Goal: Transaction & Acquisition: Purchase product/service

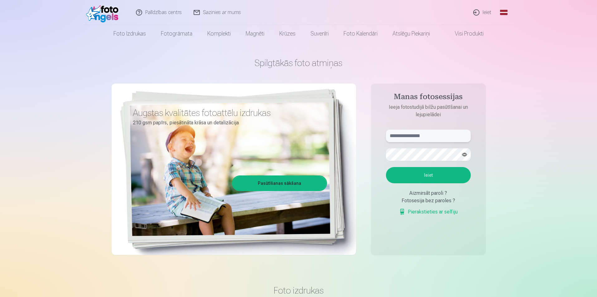
click at [417, 137] on input "text" at bounding box center [428, 136] width 85 height 12
type input "**********"
click at [434, 175] on button "Ieiet" at bounding box center [428, 175] width 85 height 16
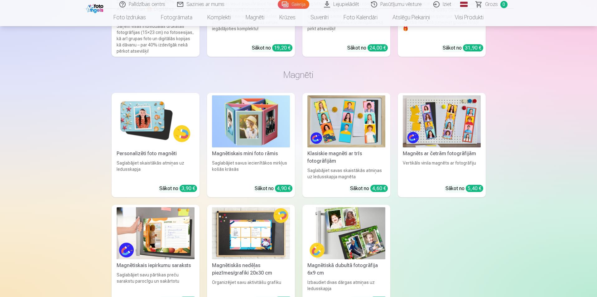
scroll to position [6735, 0]
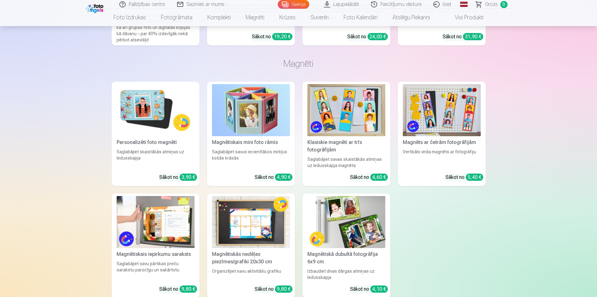
click at [140, 103] on img at bounding box center [156, 110] width 78 height 52
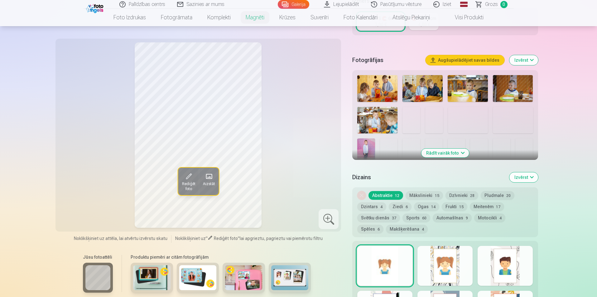
scroll to position [156, 0]
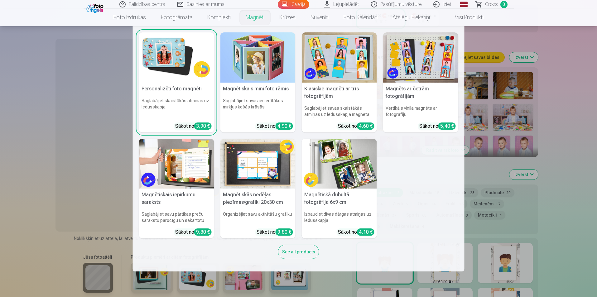
click at [194, 61] on img at bounding box center [176, 57] width 75 height 50
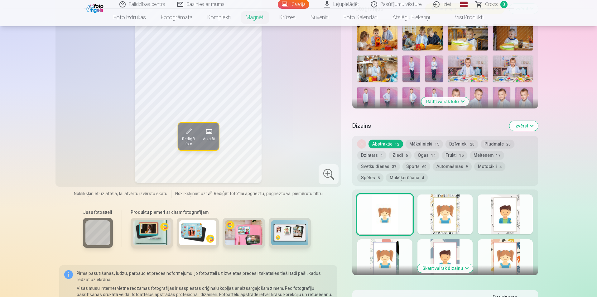
scroll to position [218, 0]
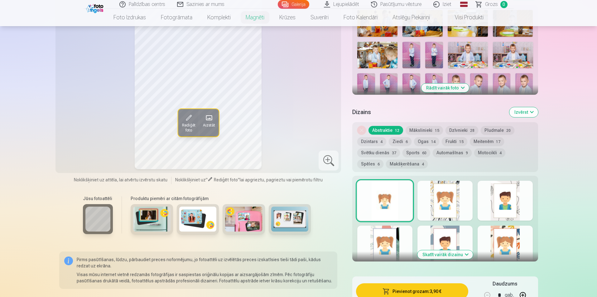
click at [384, 199] on div at bounding box center [384, 201] width 55 height 40
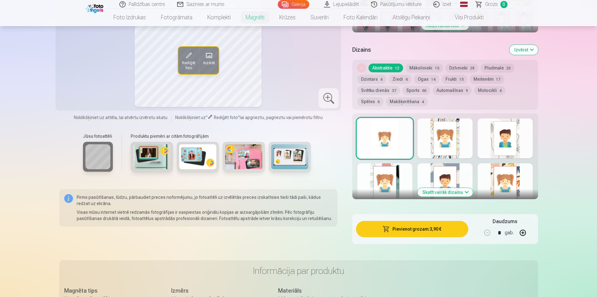
click at [452, 141] on div at bounding box center [445, 138] width 55 height 40
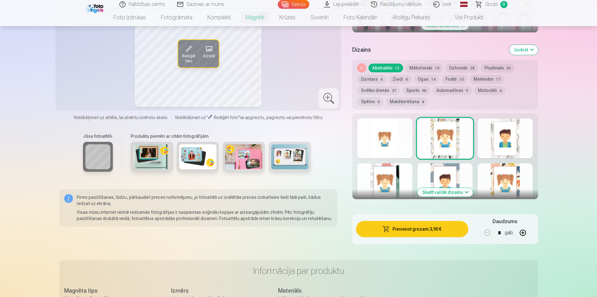
click at [467, 188] on button "Skatīt vairāk dizainu" at bounding box center [446, 192] width 56 height 9
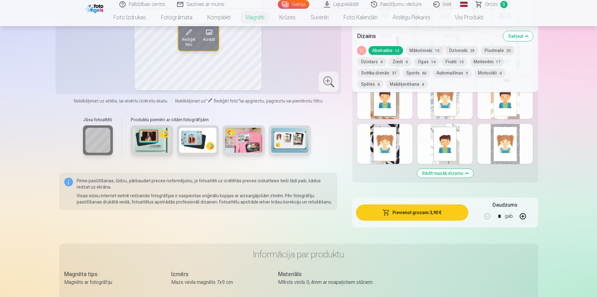
scroll to position [437, 0]
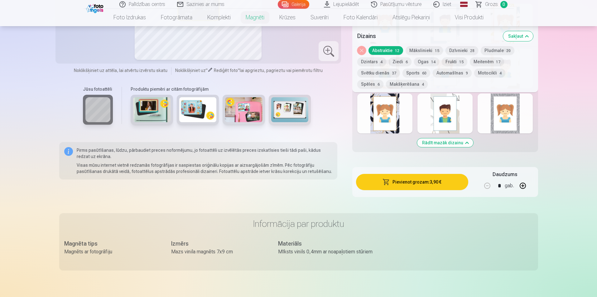
click at [466, 138] on button "Rādīt mazāk dizainu" at bounding box center [445, 142] width 56 height 9
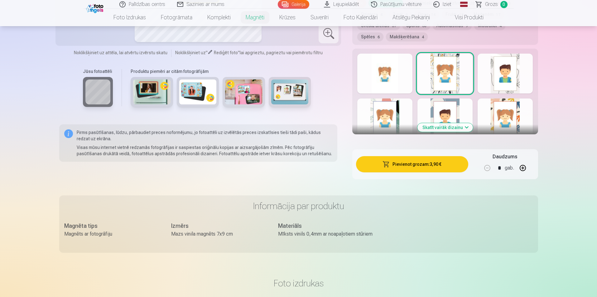
scroll to position [310, 0]
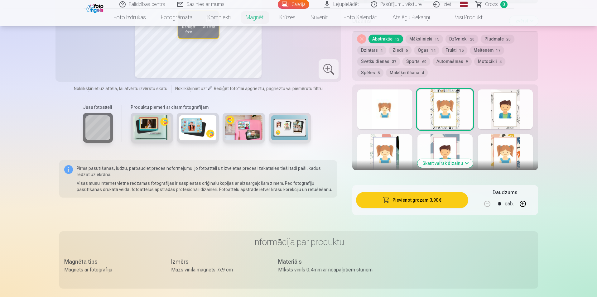
click at [466, 159] on button "Skatīt vairāk dizainu" at bounding box center [446, 163] width 56 height 9
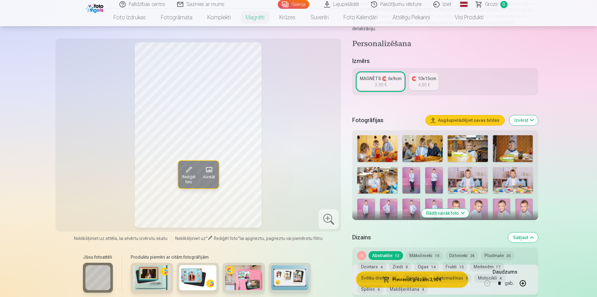
scroll to position [91, 0]
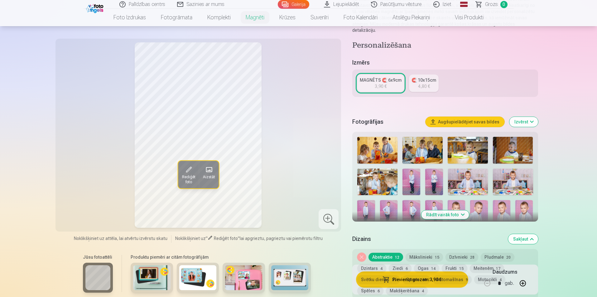
click at [295, 4] on link "Galerija" at bounding box center [293, 4] width 31 height 9
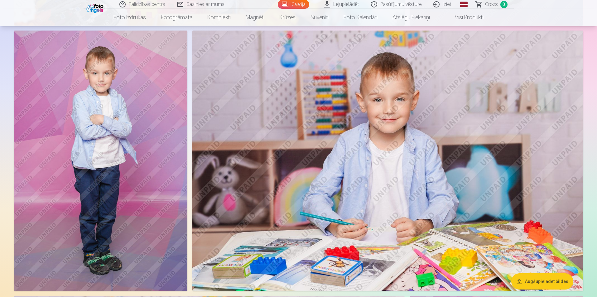
scroll to position [2245, 0]
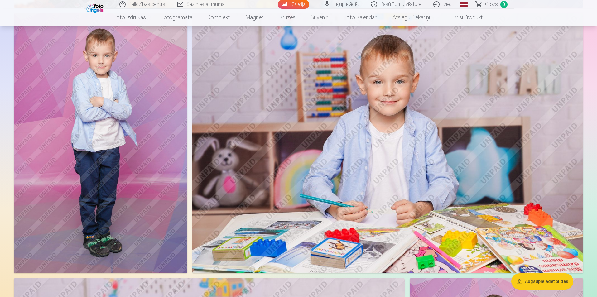
click at [435, 139] on img at bounding box center [387, 143] width 391 height 261
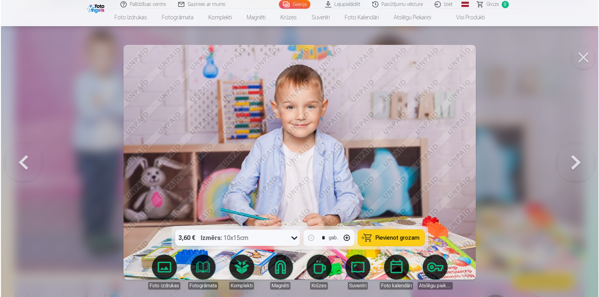
scroll to position [2250, 0]
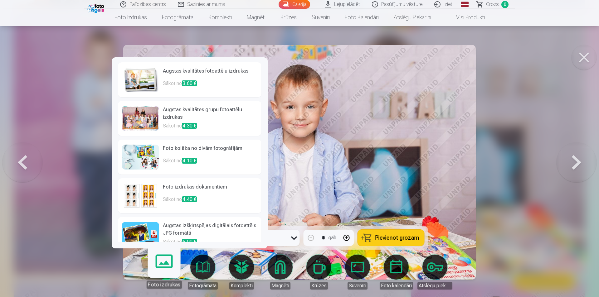
click at [166, 264] on link "Foto izdrukas" at bounding box center [164, 269] width 38 height 38
click at [137, 80] on img at bounding box center [140, 79] width 37 height 25
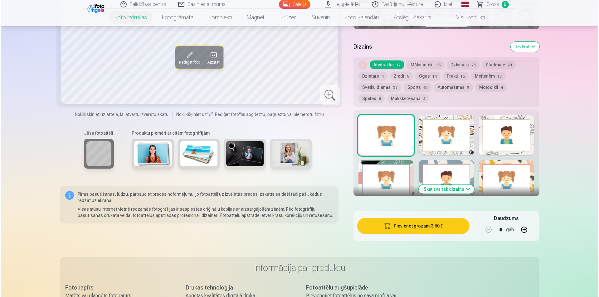
scroll to position [343, 0]
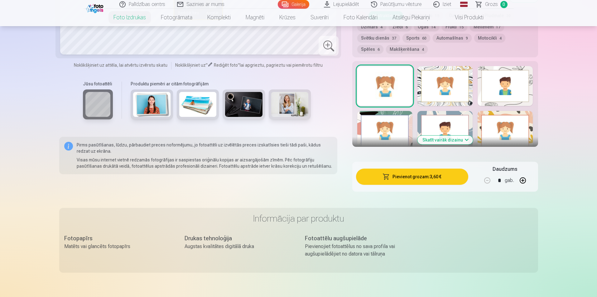
click at [429, 170] on button "Pievienot grozam : 3,60 €" at bounding box center [412, 177] width 112 height 16
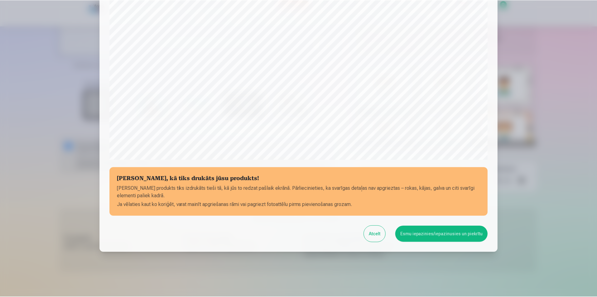
scroll to position [152, 0]
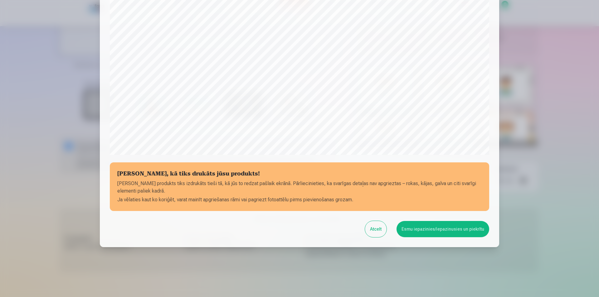
click at [419, 231] on button "Esmu iepazinies/iepazinusies un piekrītu" at bounding box center [442, 229] width 93 height 16
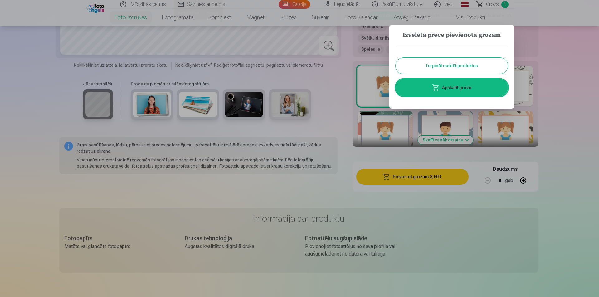
click at [445, 68] on button "Turpināt meklēt produktus" at bounding box center [451, 66] width 112 height 16
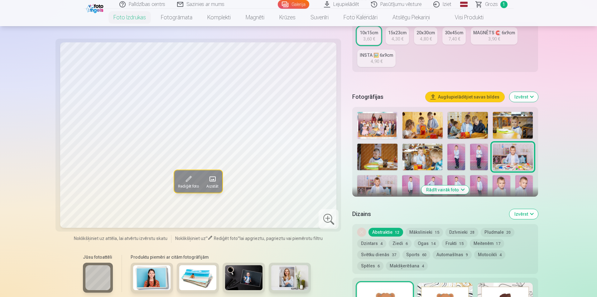
scroll to position [125, 0]
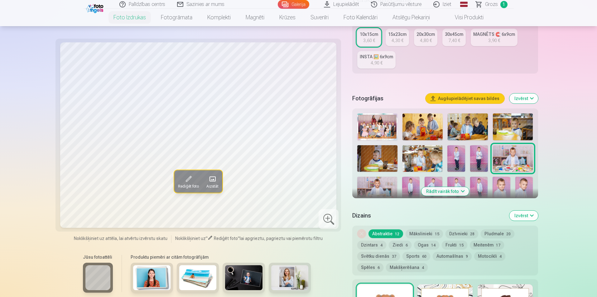
click at [466, 99] on button "Augšupielādējiet savas bildes" at bounding box center [465, 99] width 79 height 10
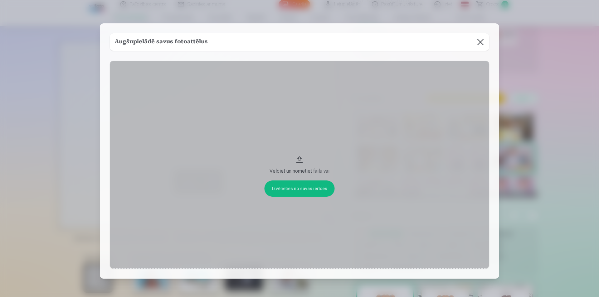
click at [293, 189] on button "Velciet un nometiet failu vai" at bounding box center [299, 165] width 379 height 208
click at [480, 42] on button at bounding box center [479, 41] width 17 height 17
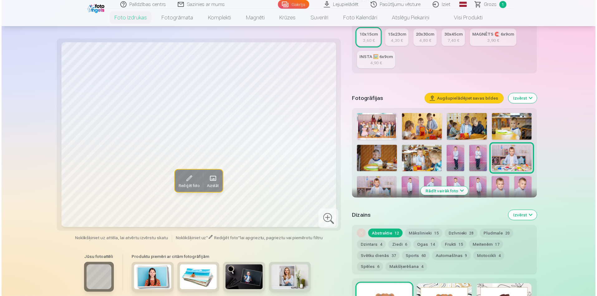
scroll to position [156, 0]
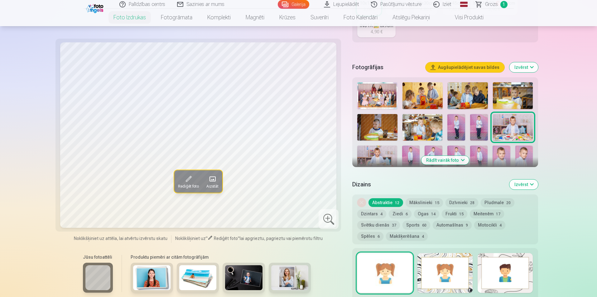
click at [376, 93] on img at bounding box center [377, 95] width 40 height 27
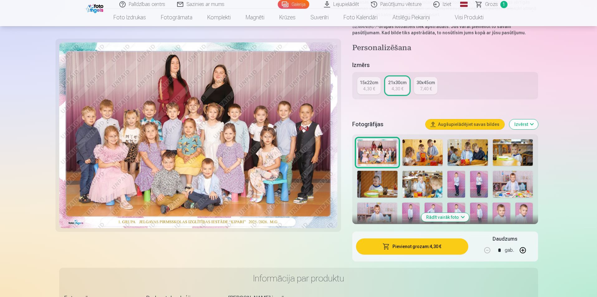
scroll to position [125, 0]
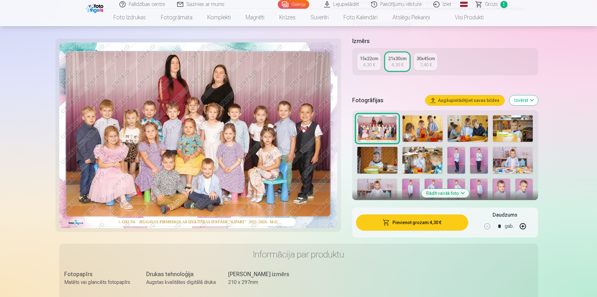
click at [462, 193] on button "Rādīt vairāk foto" at bounding box center [445, 193] width 48 height 9
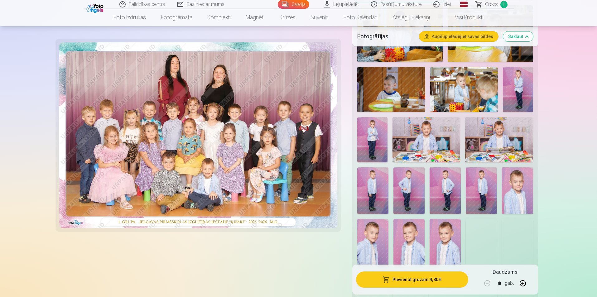
scroll to position [312, 0]
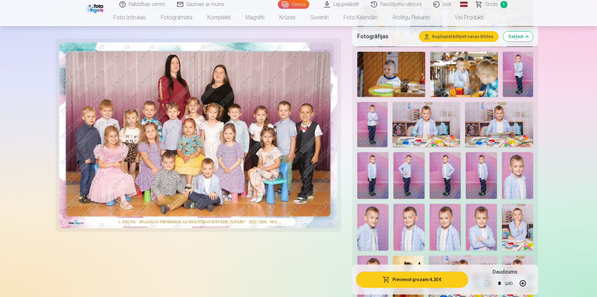
click at [406, 225] on img at bounding box center [409, 227] width 31 height 47
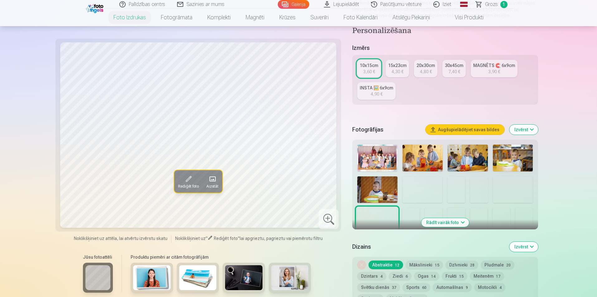
scroll to position [125, 0]
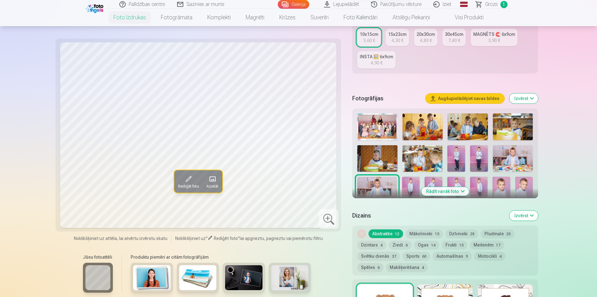
click at [462, 189] on button "Rādīt vairāk foto" at bounding box center [445, 191] width 48 height 9
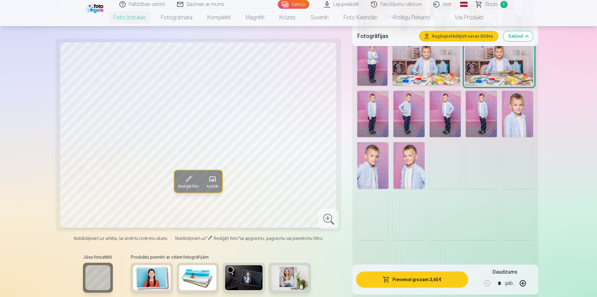
scroll to position [374, 0]
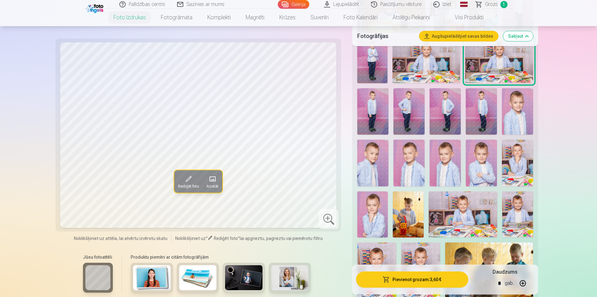
click at [415, 166] on img at bounding box center [409, 163] width 31 height 47
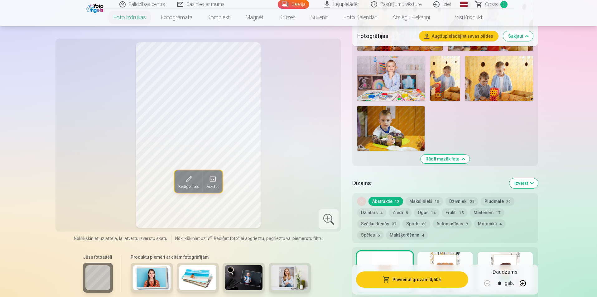
scroll to position [842, 0]
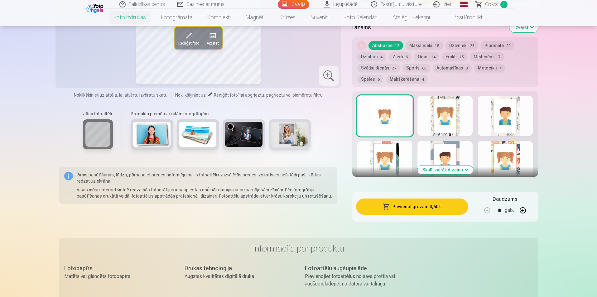
click at [467, 170] on button "Skatīt vairāk dizainu" at bounding box center [446, 170] width 56 height 9
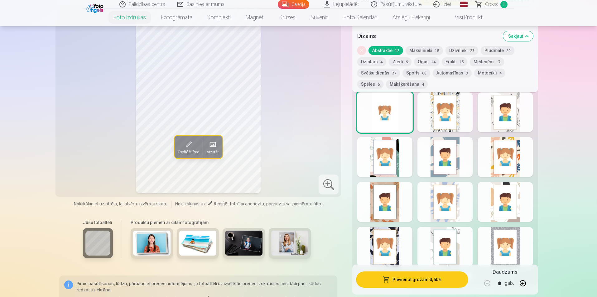
click at [432, 124] on div at bounding box center [445, 112] width 55 height 40
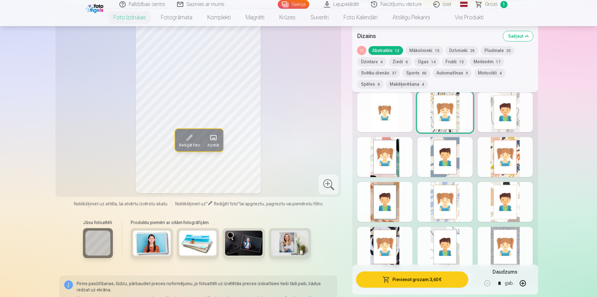
click at [502, 114] on div at bounding box center [505, 112] width 55 height 40
click at [389, 168] on div at bounding box center [384, 157] width 55 height 40
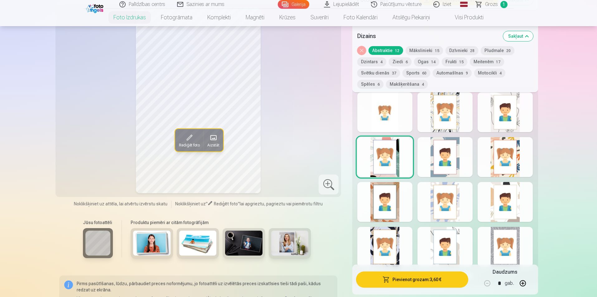
click at [444, 163] on div at bounding box center [445, 157] width 55 height 40
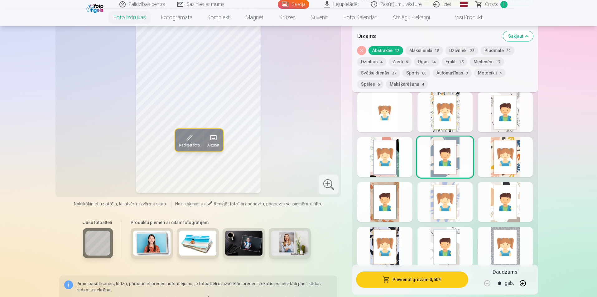
click at [509, 166] on div at bounding box center [505, 157] width 55 height 40
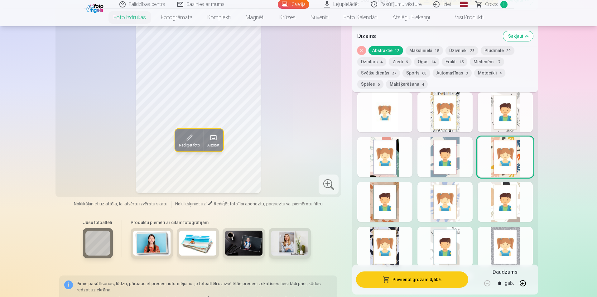
click at [388, 209] on div at bounding box center [384, 202] width 55 height 40
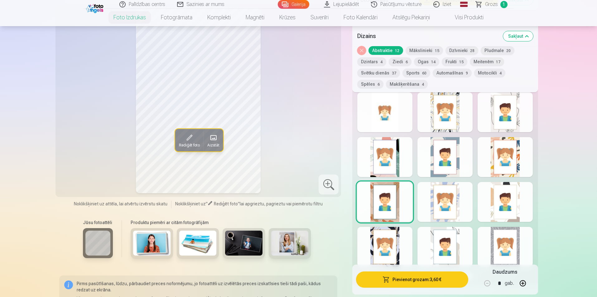
click at [441, 204] on div at bounding box center [445, 202] width 55 height 40
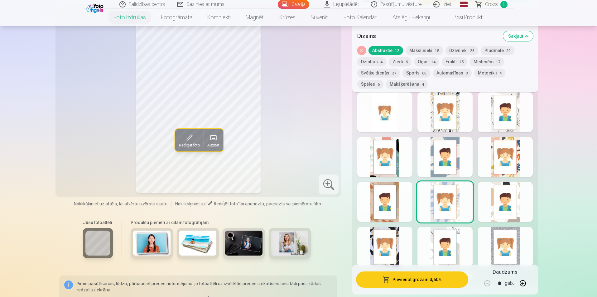
click at [524, 214] on div at bounding box center [505, 202] width 55 height 40
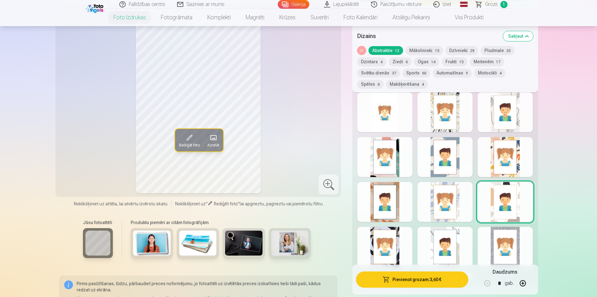
click at [391, 238] on div at bounding box center [384, 247] width 55 height 40
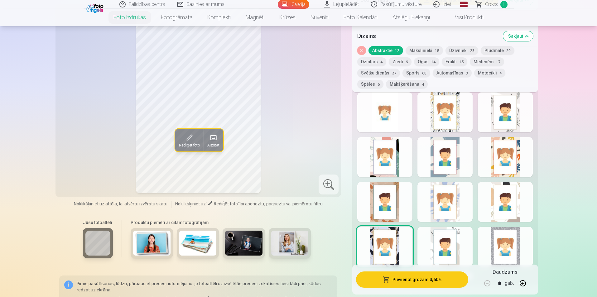
click at [433, 240] on div at bounding box center [445, 247] width 55 height 40
click at [504, 249] on div at bounding box center [505, 247] width 55 height 40
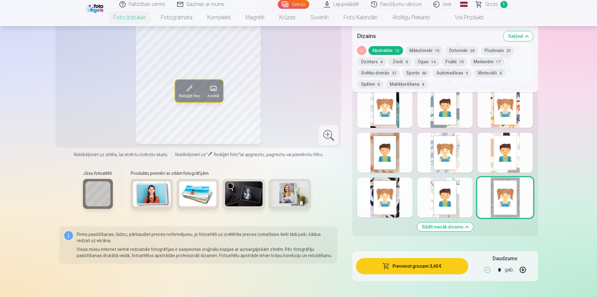
scroll to position [904, 0]
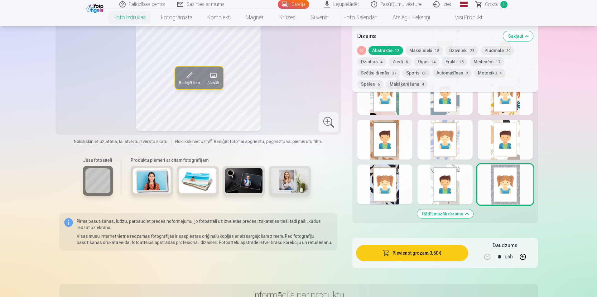
click at [464, 215] on button "Rādīt mazāk dizainu" at bounding box center [445, 214] width 56 height 9
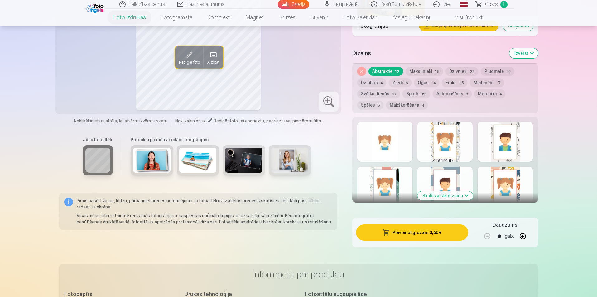
scroll to position [792, 0]
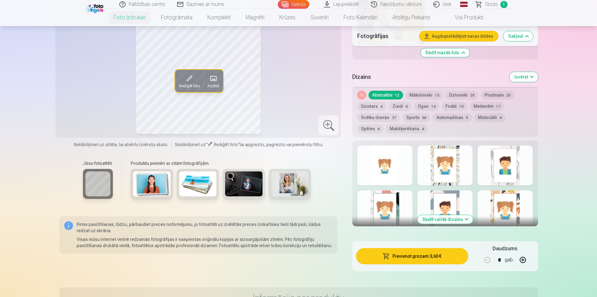
click at [379, 164] on div at bounding box center [384, 166] width 55 height 40
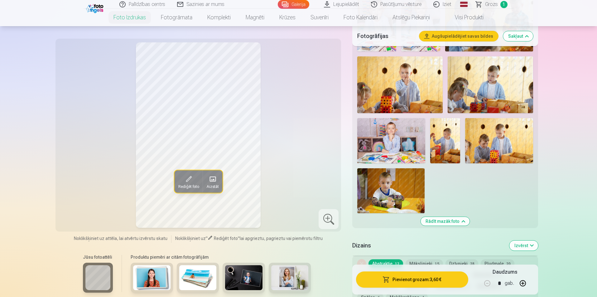
scroll to position [405, 0]
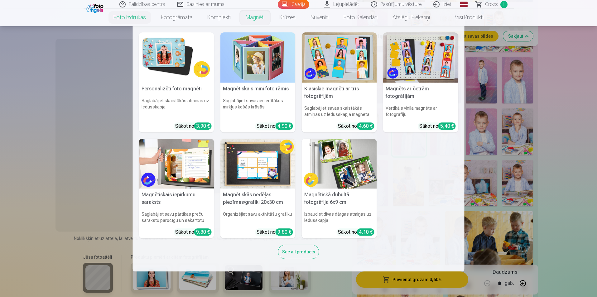
click at [257, 20] on link "Magnēti" at bounding box center [255, 17] width 34 height 17
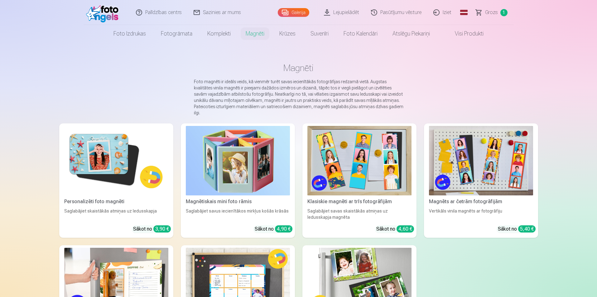
click at [94, 153] on img at bounding box center [116, 161] width 104 height 70
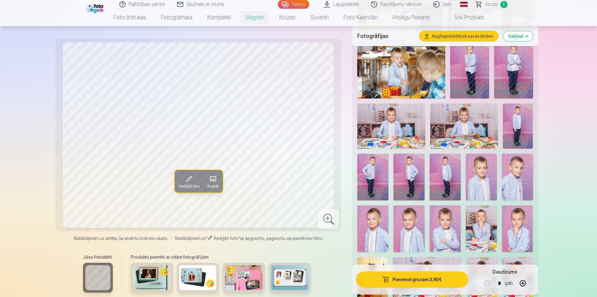
scroll to position [343, 0]
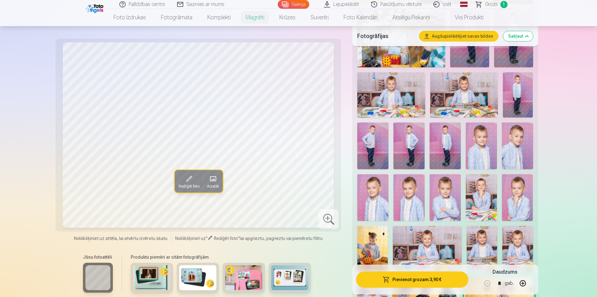
click at [517, 249] on img at bounding box center [517, 249] width 31 height 46
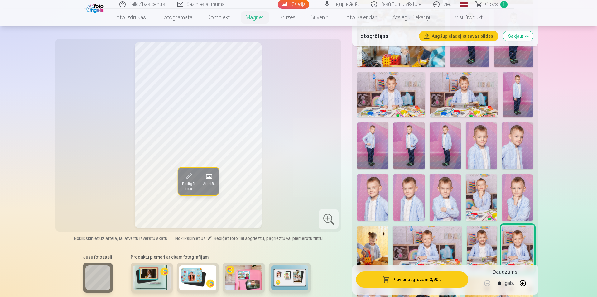
click at [407, 195] on img at bounding box center [409, 197] width 31 height 47
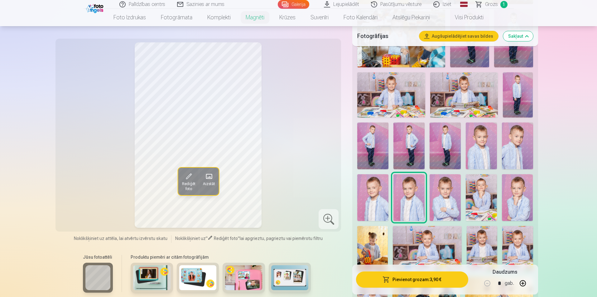
click at [382, 186] on img at bounding box center [372, 197] width 31 height 47
click at [522, 284] on button "button" at bounding box center [522, 283] width 15 height 15
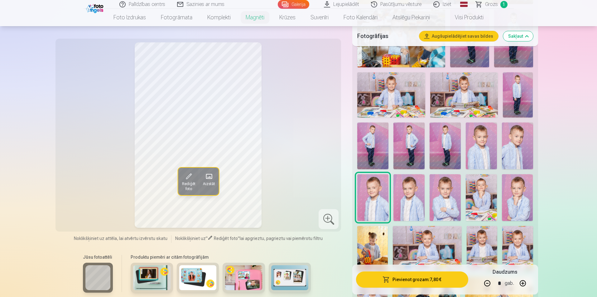
click at [522, 283] on button "button" at bounding box center [522, 283] width 15 height 15
type input "*"
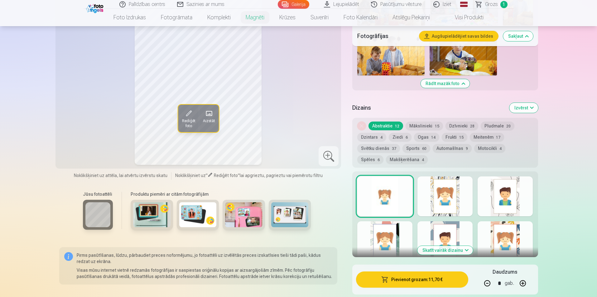
scroll to position [748, 0]
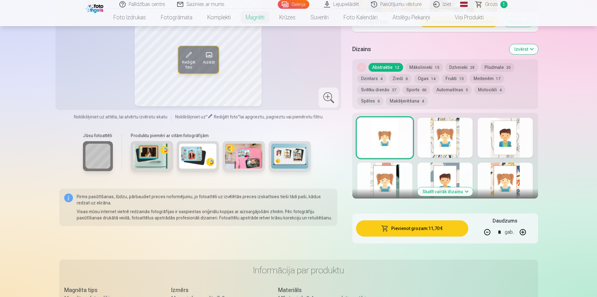
click at [465, 187] on button "Skatīt vairāk dizainu" at bounding box center [446, 191] width 56 height 9
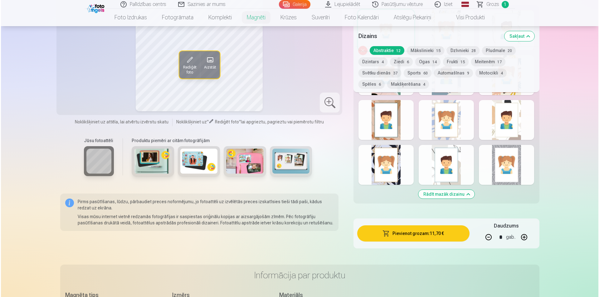
scroll to position [904, 0]
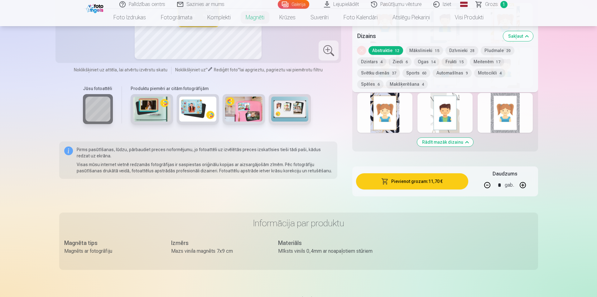
click at [418, 177] on button "Pievienot grozam : 11,70 €" at bounding box center [412, 181] width 112 height 16
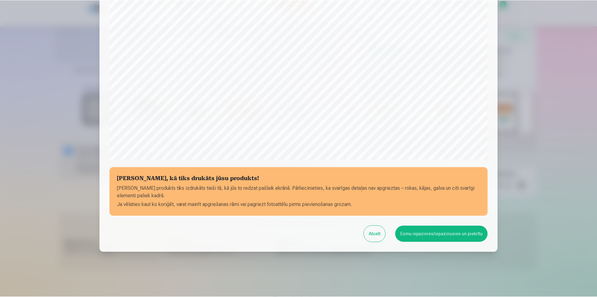
scroll to position [152, 0]
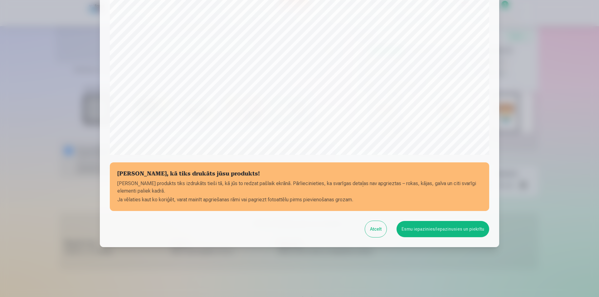
click at [437, 231] on button "Esmu iepazinies/iepazinusies un piekrītu" at bounding box center [442, 229] width 93 height 16
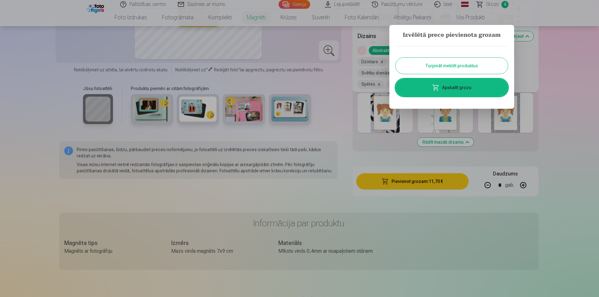
click at [448, 66] on button "Turpināt meklēt produktus" at bounding box center [451, 66] width 112 height 16
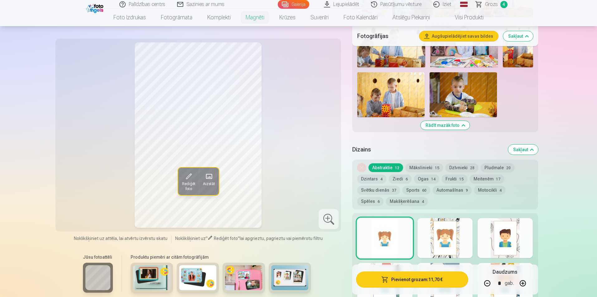
scroll to position [530, 0]
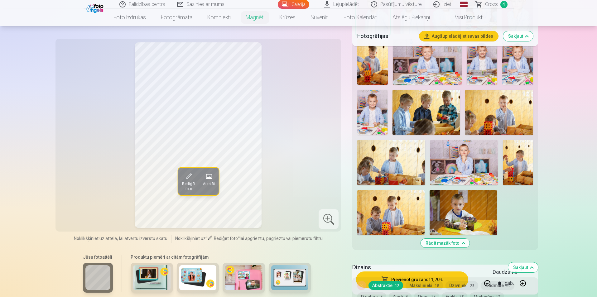
click at [377, 113] on img at bounding box center [372, 112] width 30 height 45
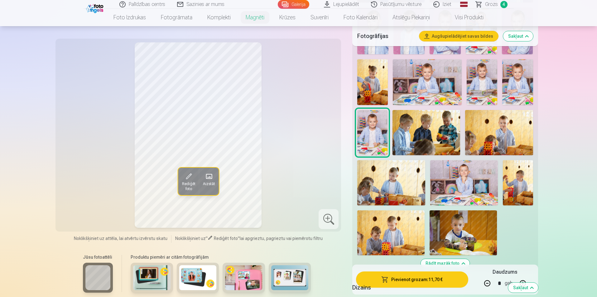
scroll to position [499, 0]
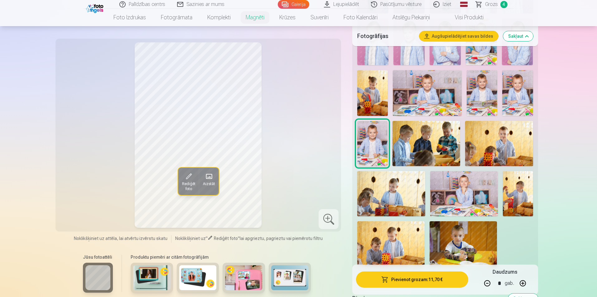
click at [511, 94] on img at bounding box center [517, 93] width 31 height 46
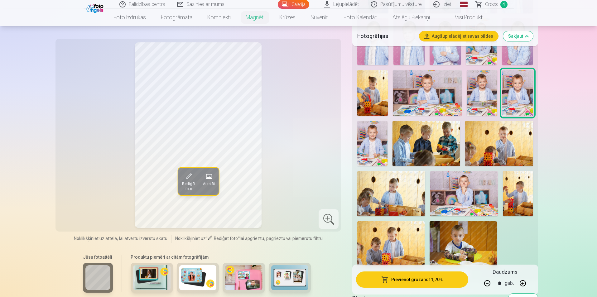
click at [486, 95] on img at bounding box center [482, 93] width 31 height 46
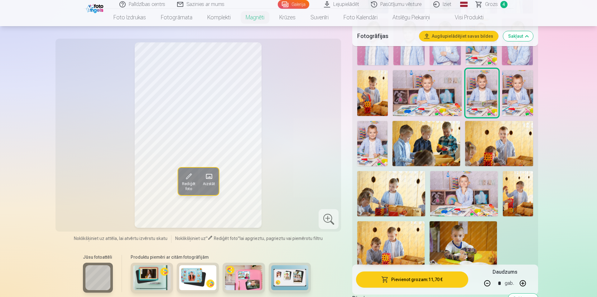
click at [449, 88] on img at bounding box center [427, 93] width 69 height 46
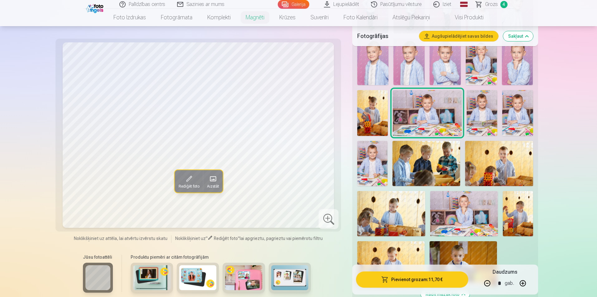
scroll to position [468, 0]
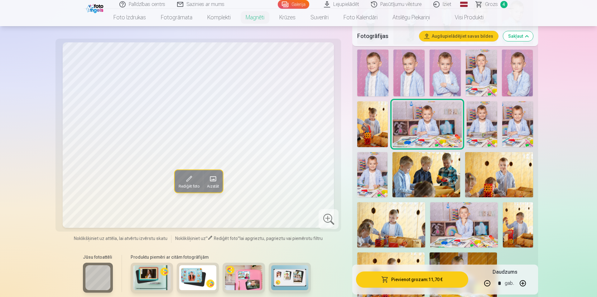
click at [512, 81] on img at bounding box center [517, 73] width 31 height 47
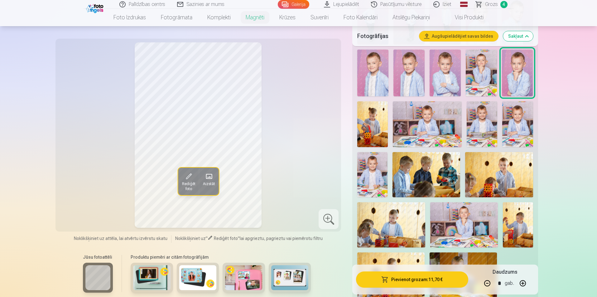
click at [479, 79] on img at bounding box center [481, 73] width 31 height 47
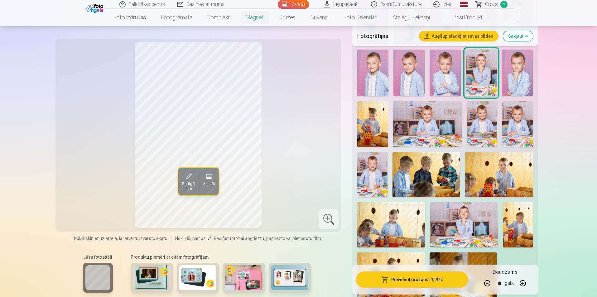
click at [449, 73] on img at bounding box center [445, 73] width 31 height 47
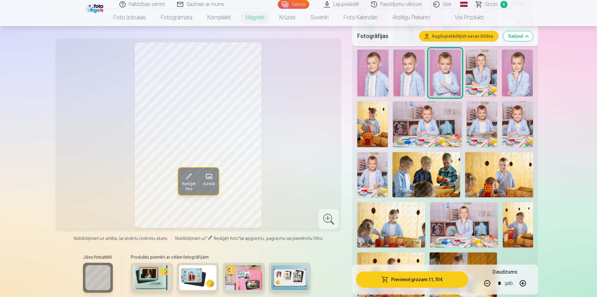
click at [405, 67] on img at bounding box center [409, 73] width 31 height 47
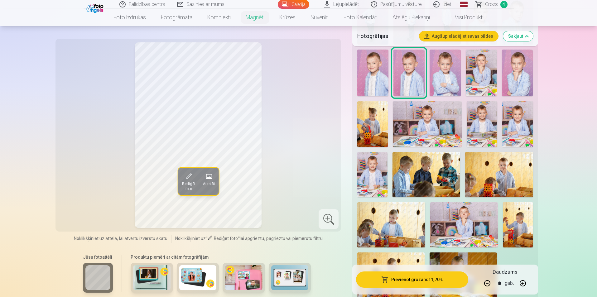
click at [375, 79] on img at bounding box center [372, 73] width 31 height 47
click at [407, 74] on img at bounding box center [409, 73] width 31 height 47
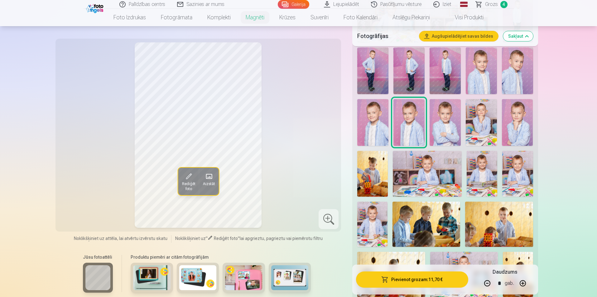
scroll to position [405, 0]
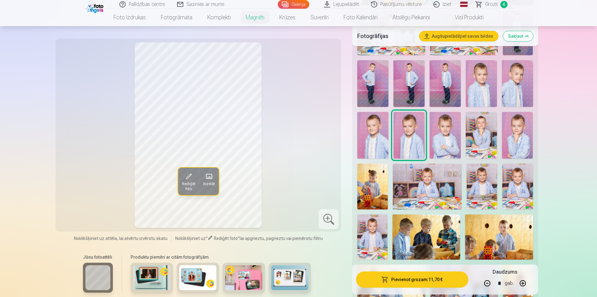
click at [482, 85] on img at bounding box center [481, 83] width 31 height 47
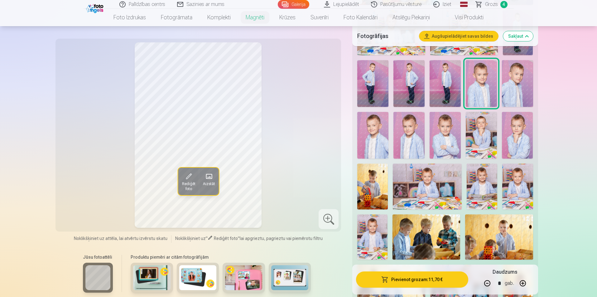
click at [514, 86] on img at bounding box center [517, 83] width 31 height 47
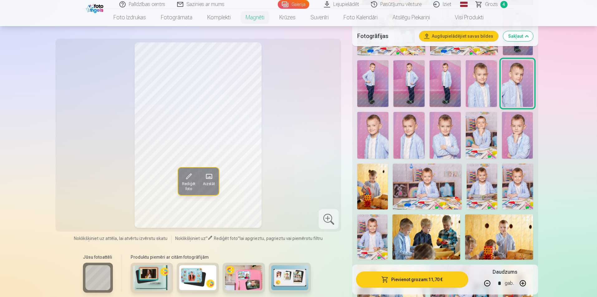
click at [402, 130] on img at bounding box center [409, 135] width 31 height 47
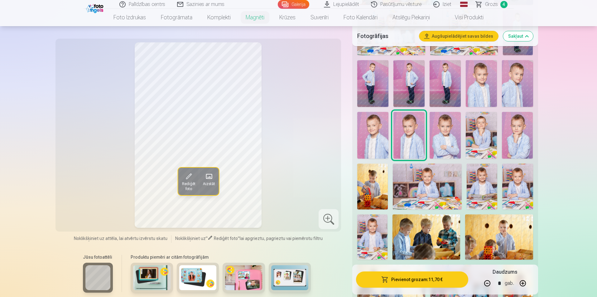
click at [383, 129] on img at bounding box center [372, 135] width 31 height 47
click at [403, 135] on img at bounding box center [409, 135] width 31 height 47
click at [370, 134] on img at bounding box center [372, 135] width 31 height 47
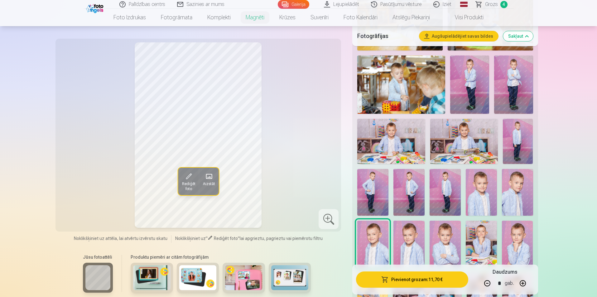
scroll to position [281, 0]
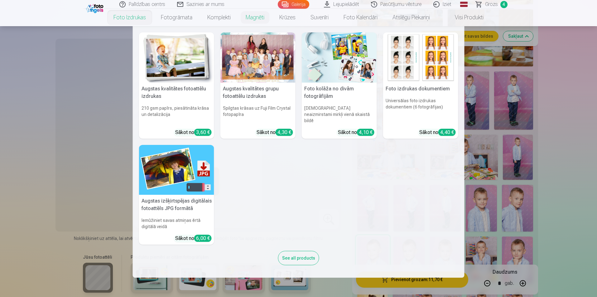
click at [126, 14] on link "Foto izdrukas" at bounding box center [129, 17] width 47 height 17
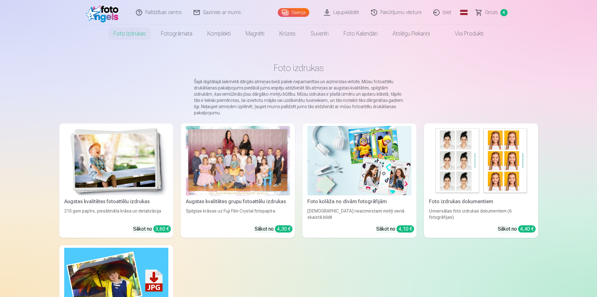
click at [240, 172] on div at bounding box center [238, 161] width 104 height 70
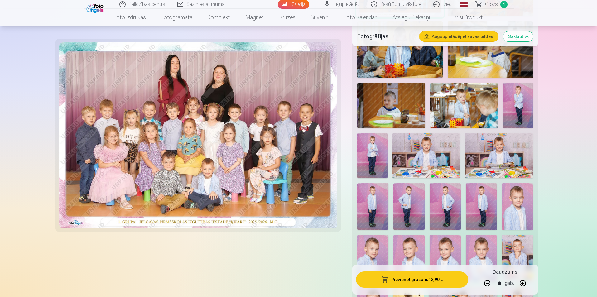
scroll to position [312, 0]
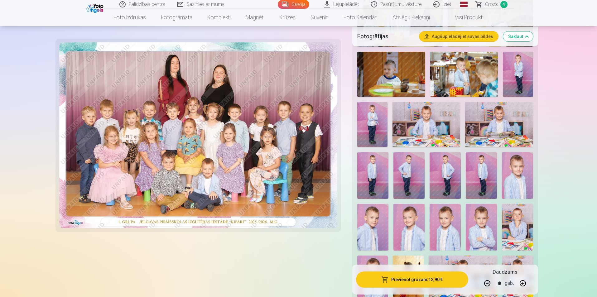
click at [429, 278] on button "Pievienot grozam : 12,90 €" at bounding box center [412, 280] width 112 height 16
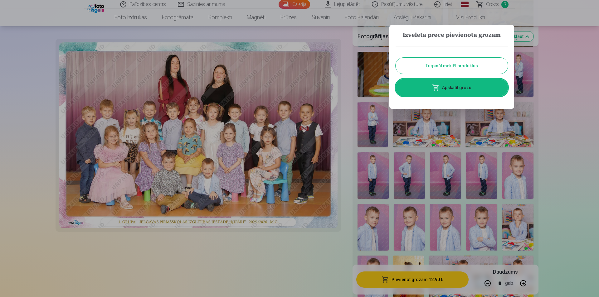
click at [457, 69] on button "Turpināt meklēt produktus" at bounding box center [451, 66] width 112 height 16
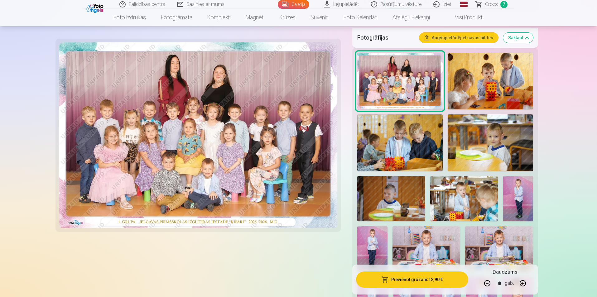
scroll to position [62, 0]
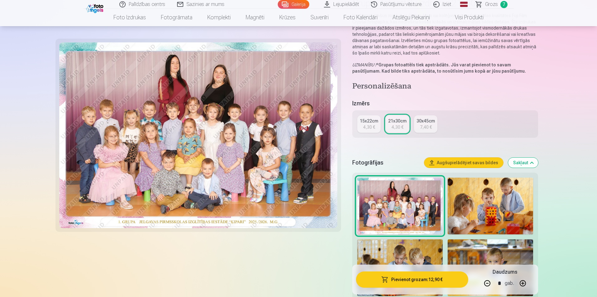
click at [259, 150] on img at bounding box center [198, 135] width 278 height 186
click at [409, 210] on img at bounding box center [399, 206] width 85 height 57
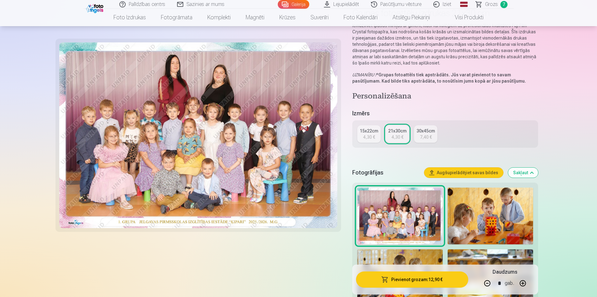
scroll to position [94, 0]
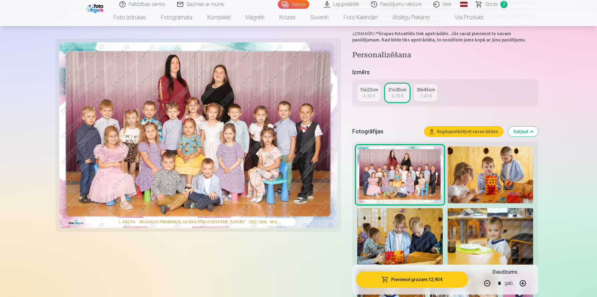
click at [412, 283] on button "Pievienot grozam : 12,90 €" at bounding box center [412, 280] width 112 height 16
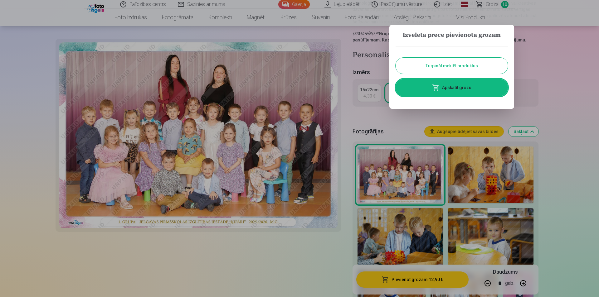
click at [452, 87] on link "Apskatīt grozu" at bounding box center [451, 87] width 112 height 17
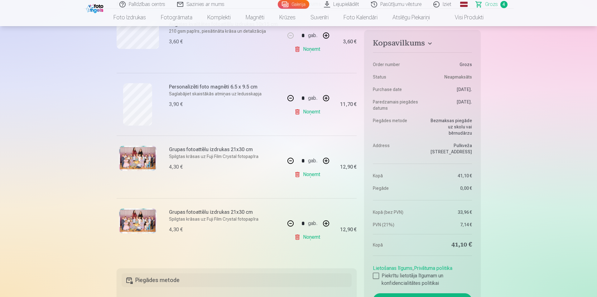
scroll to position [156, 0]
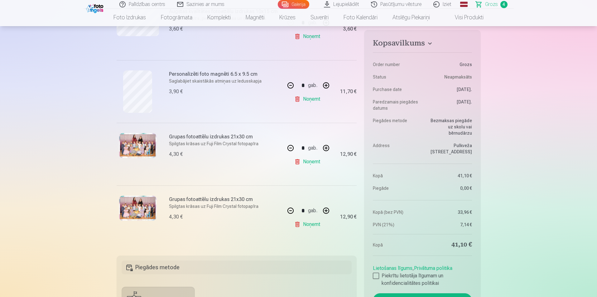
click at [311, 227] on link "Noņemt" at bounding box center [308, 224] width 28 height 12
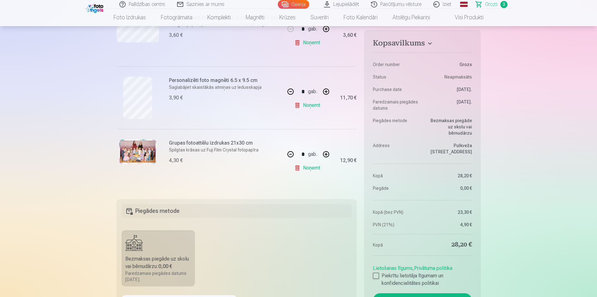
click at [289, 153] on button "button" at bounding box center [290, 154] width 15 height 15
type input "*"
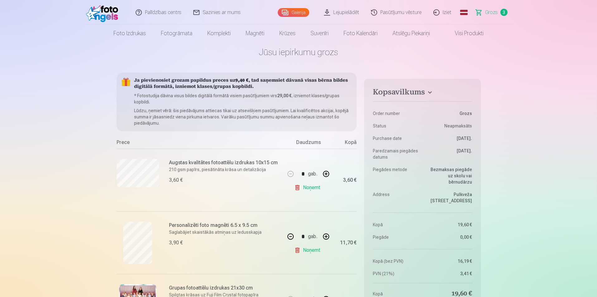
scroll to position [0, 0]
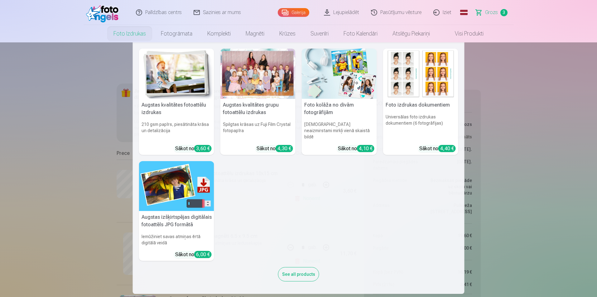
click at [119, 31] on link "Foto izdrukas" at bounding box center [129, 33] width 47 height 17
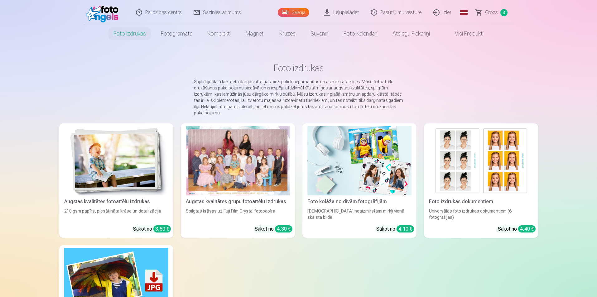
click at [344, 9] on link "Lejupielādēt" at bounding box center [341, 12] width 47 height 25
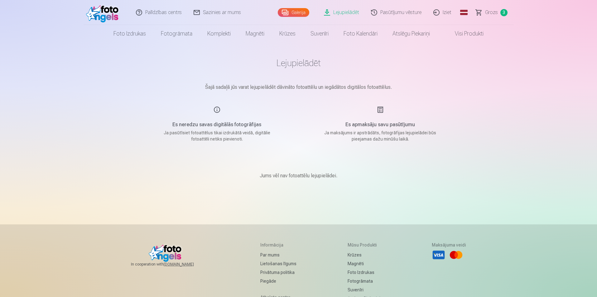
click at [98, 11] on img at bounding box center [104, 12] width 36 height 20
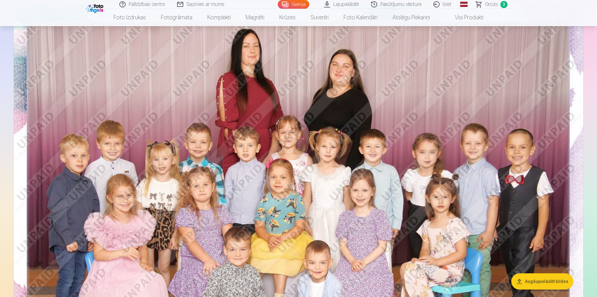
scroll to position [62, 0]
